Goal: Transaction & Acquisition: Obtain resource

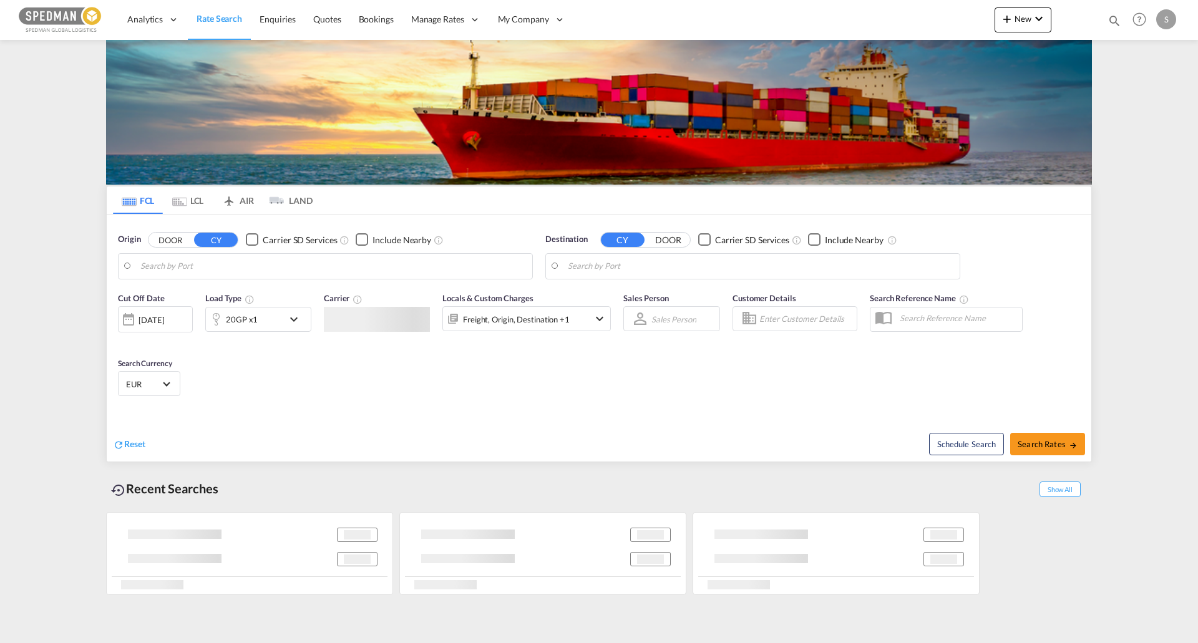
type input "[GEOGRAPHIC_DATA], [GEOGRAPHIC_DATA]"
type input "[PERSON_NAME] ([PERSON_NAME]), [GEOGRAPHIC_DATA]"
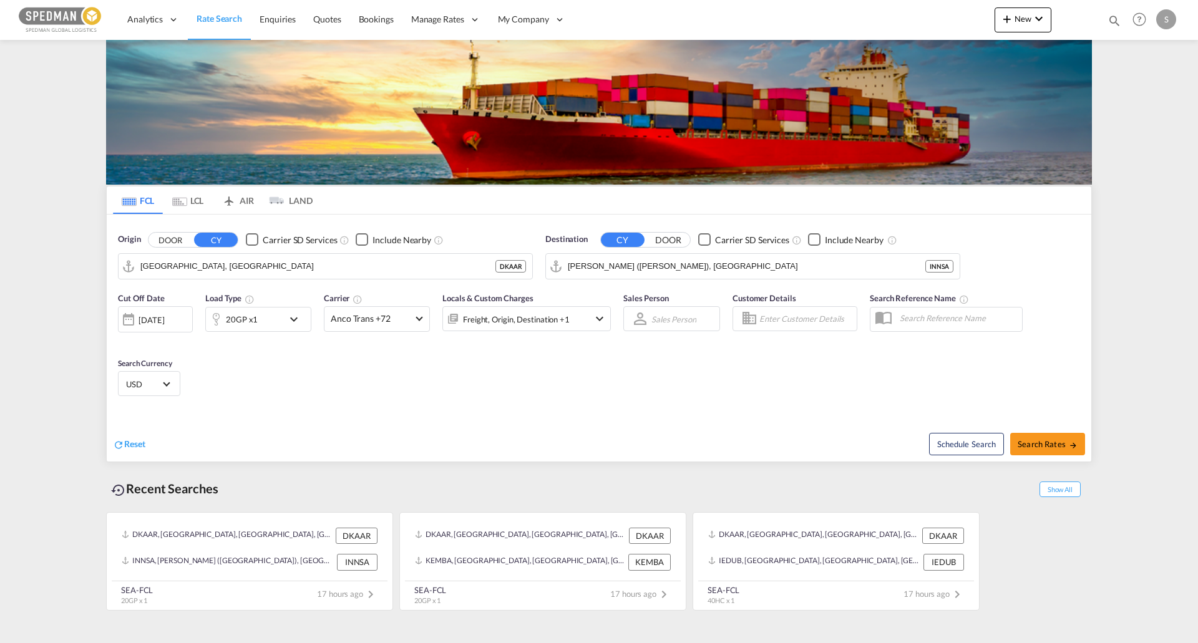
click at [295, 321] on md-icon "icon-chevron-down" at bounding box center [296, 319] width 21 height 15
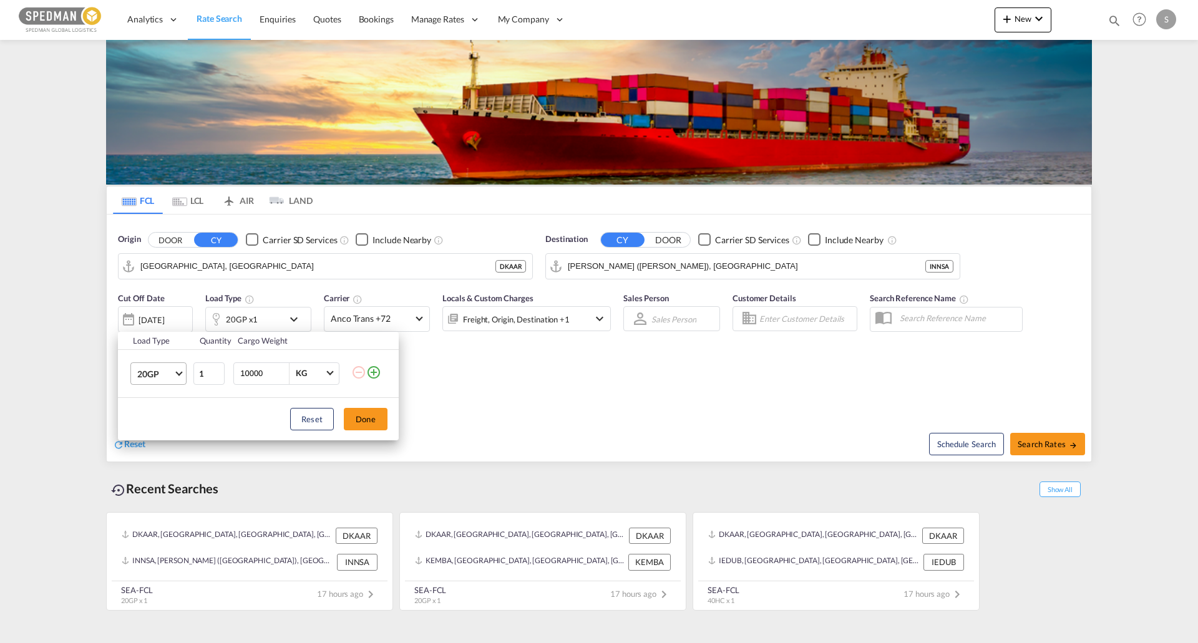
click at [170, 378] on span "20GP" at bounding box center [155, 374] width 36 height 12
click at [80, 375] on md-backdrop at bounding box center [599, 321] width 1198 height 643
click at [265, 376] on input "10000" at bounding box center [264, 373] width 50 height 21
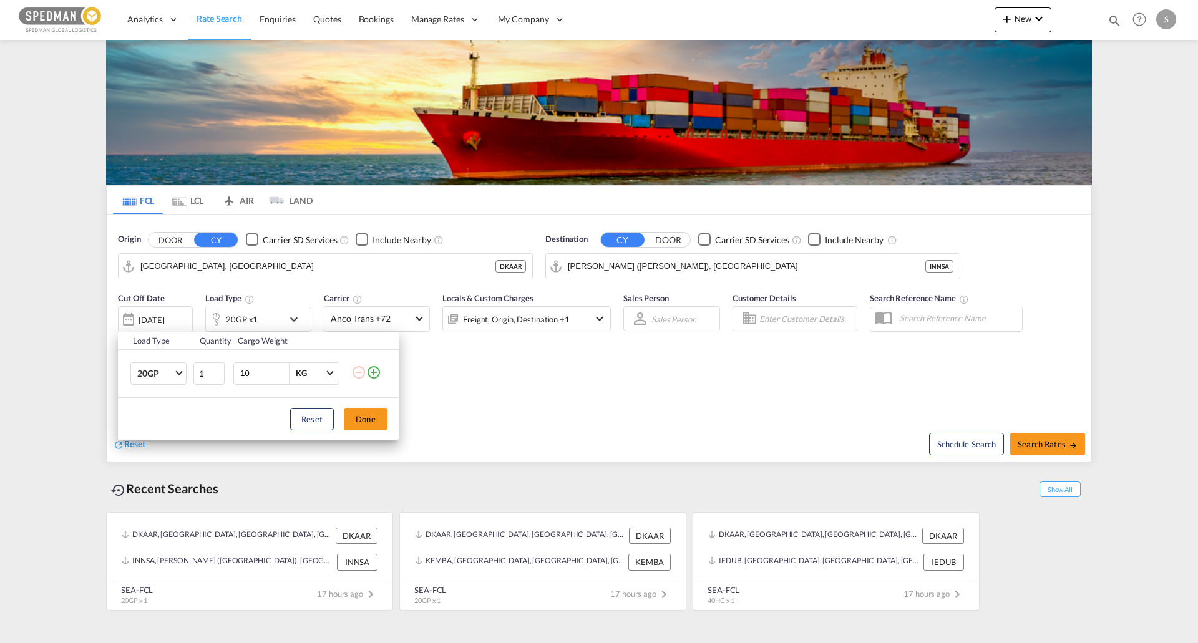
type input "1"
type input "20000"
click at [348, 412] on button "Done" at bounding box center [366, 419] width 44 height 22
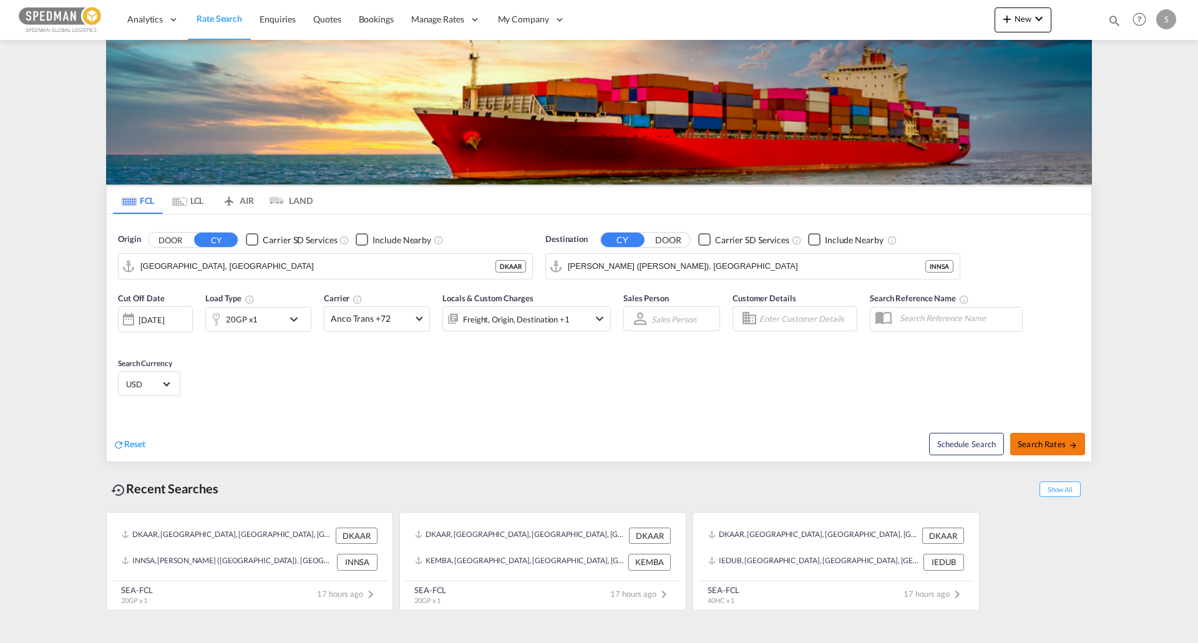
click at [1051, 446] on span "Search Rates" at bounding box center [1048, 444] width 60 height 10
type input "DKAAR to INNSA / [DATE]"
